Goal: Task Accomplishment & Management: Manage account settings

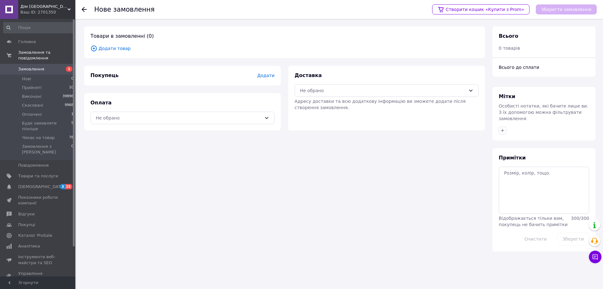
click at [25, 66] on span "Замовлення" at bounding box center [31, 69] width 26 height 6
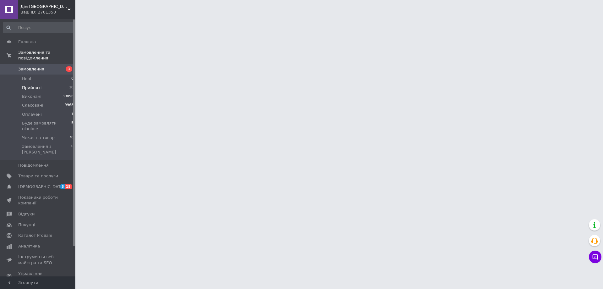
click at [32, 85] on span "Прийняті" at bounding box center [31, 88] width 19 height 6
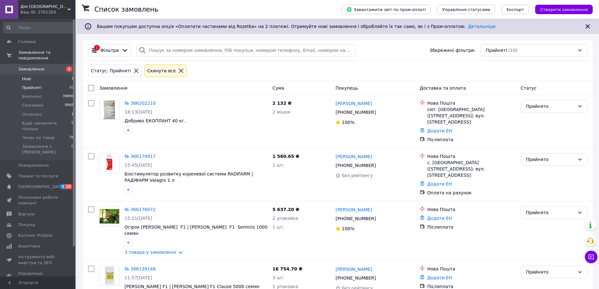
click at [25, 76] on span "Нові" at bounding box center [26, 79] width 9 height 6
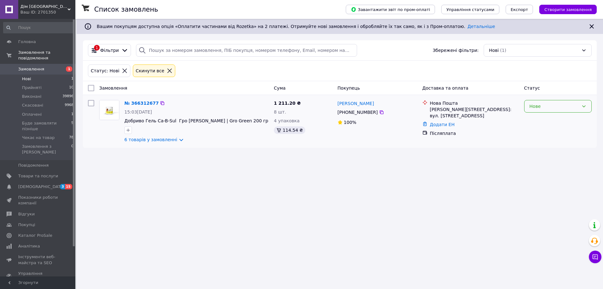
click at [570, 103] on div "Нове" at bounding box center [554, 106] width 49 height 7
click at [534, 117] on li "Прийнято" at bounding box center [558, 119] width 67 height 11
click at [144, 103] on link "№ 366312677" at bounding box center [139, 103] width 31 height 5
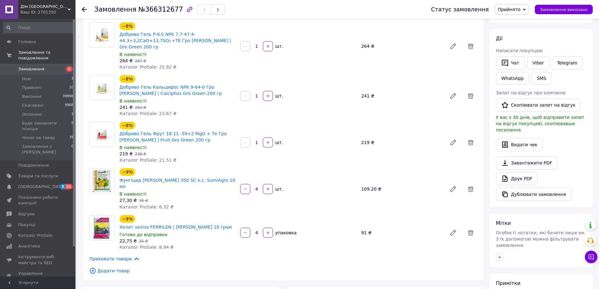
scroll to position [220, 0]
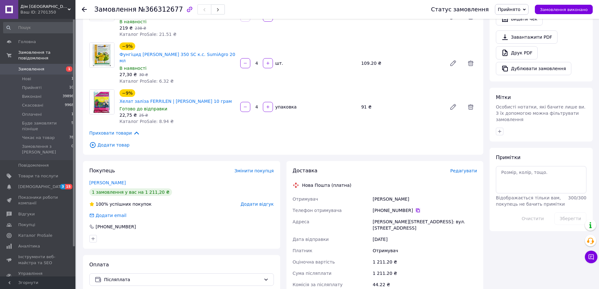
click at [416, 208] on icon at bounding box center [418, 210] width 4 height 4
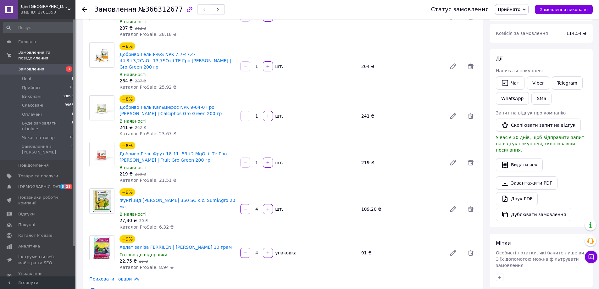
scroll to position [63, 0]
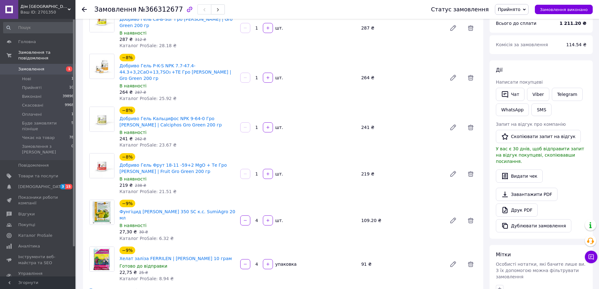
click at [488, 47] on div "Всього 6 товарів 1 211.20 ₴ Доставка Необхідно уточнити Знижка Додати Всього до…" at bounding box center [540, 273] width 109 height 622
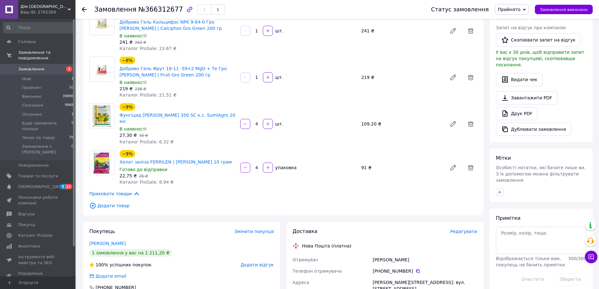
scroll to position [157, 0]
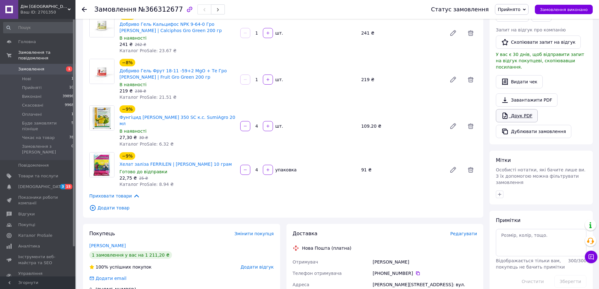
click at [523, 109] on link "Друк PDF" at bounding box center [517, 115] width 42 height 13
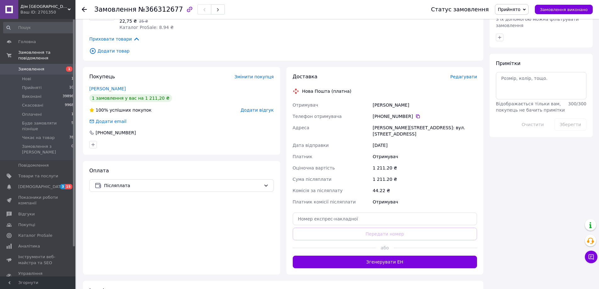
scroll to position [314, 0]
click at [346, 212] on input "text" at bounding box center [385, 218] width 184 height 13
paste input "20451269133284"
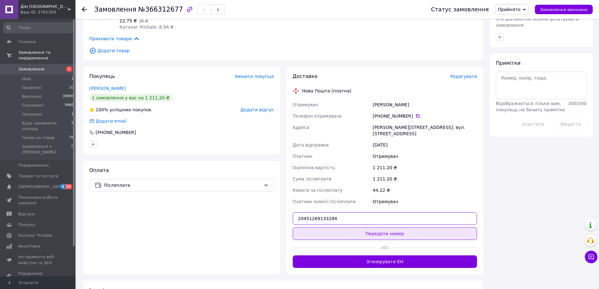
type input "20451269133284"
click at [380, 227] on button "Передати номер" at bounding box center [385, 233] width 184 height 13
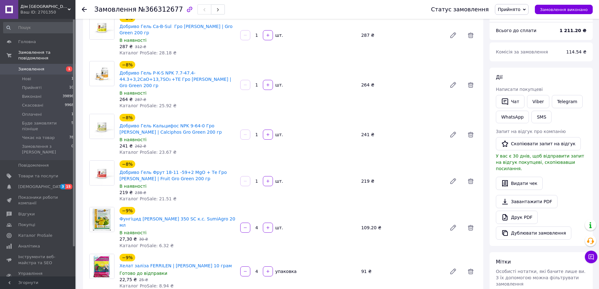
scroll to position [0, 0]
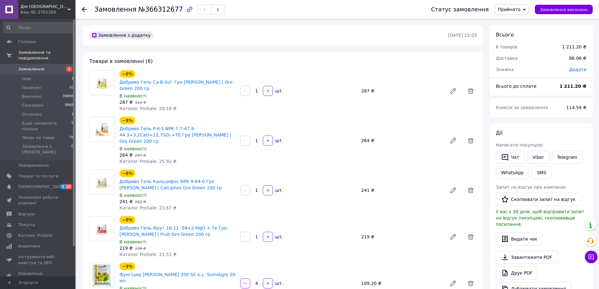
click at [154, 10] on span "№366312677" at bounding box center [160, 10] width 45 height 8
copy span "366312677"
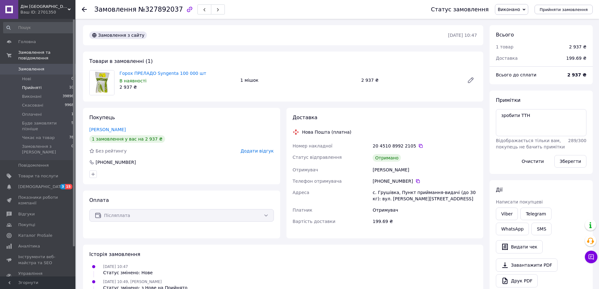
click at [36, 85] on span "Прийняті" at bounding box center [31, 88] width 19 height 6
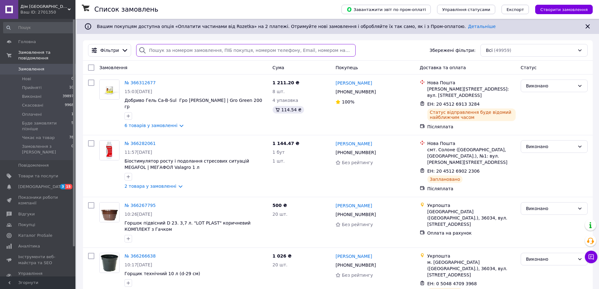
click at [153, 49] on input "search" at bounding box center [245, 50] width 219 height 13
paste input "366192725"
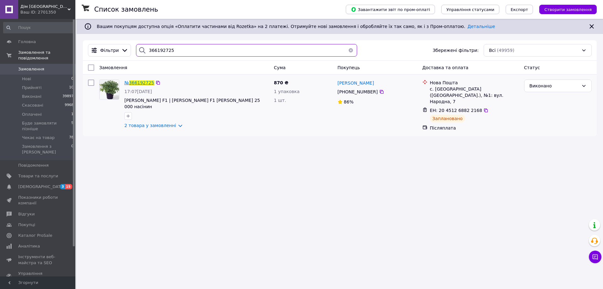
type input "366192725"
click at [148, 81] on span "366192725" at bounding box center [141, 82] width 25 height 5
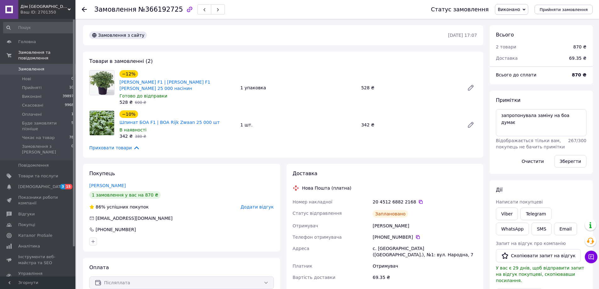
scroll to position [5, 0]
